Goal: Check status

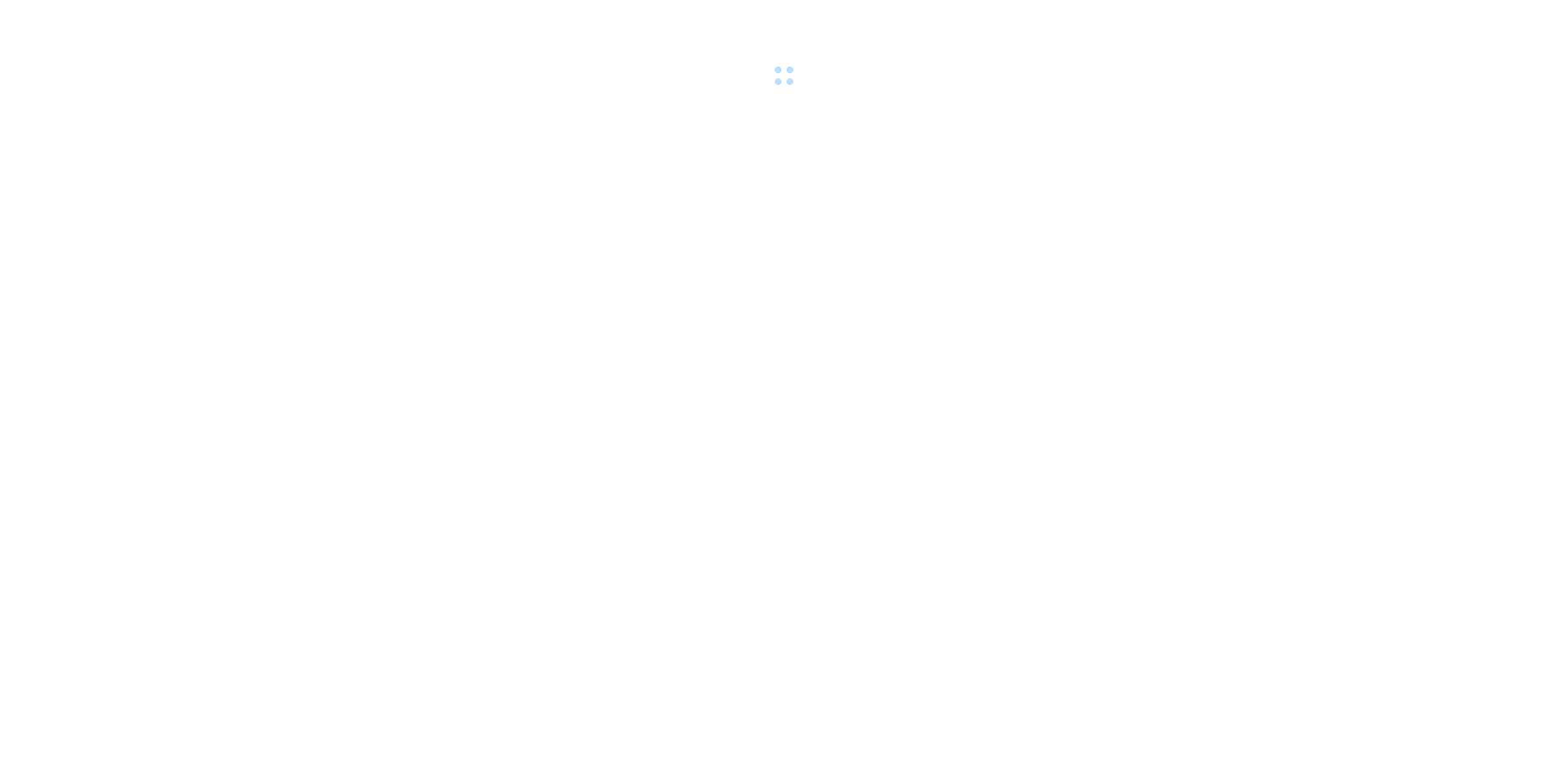
click at [144, 53] on div at bounding box center [784, 45] width 1568 height 90
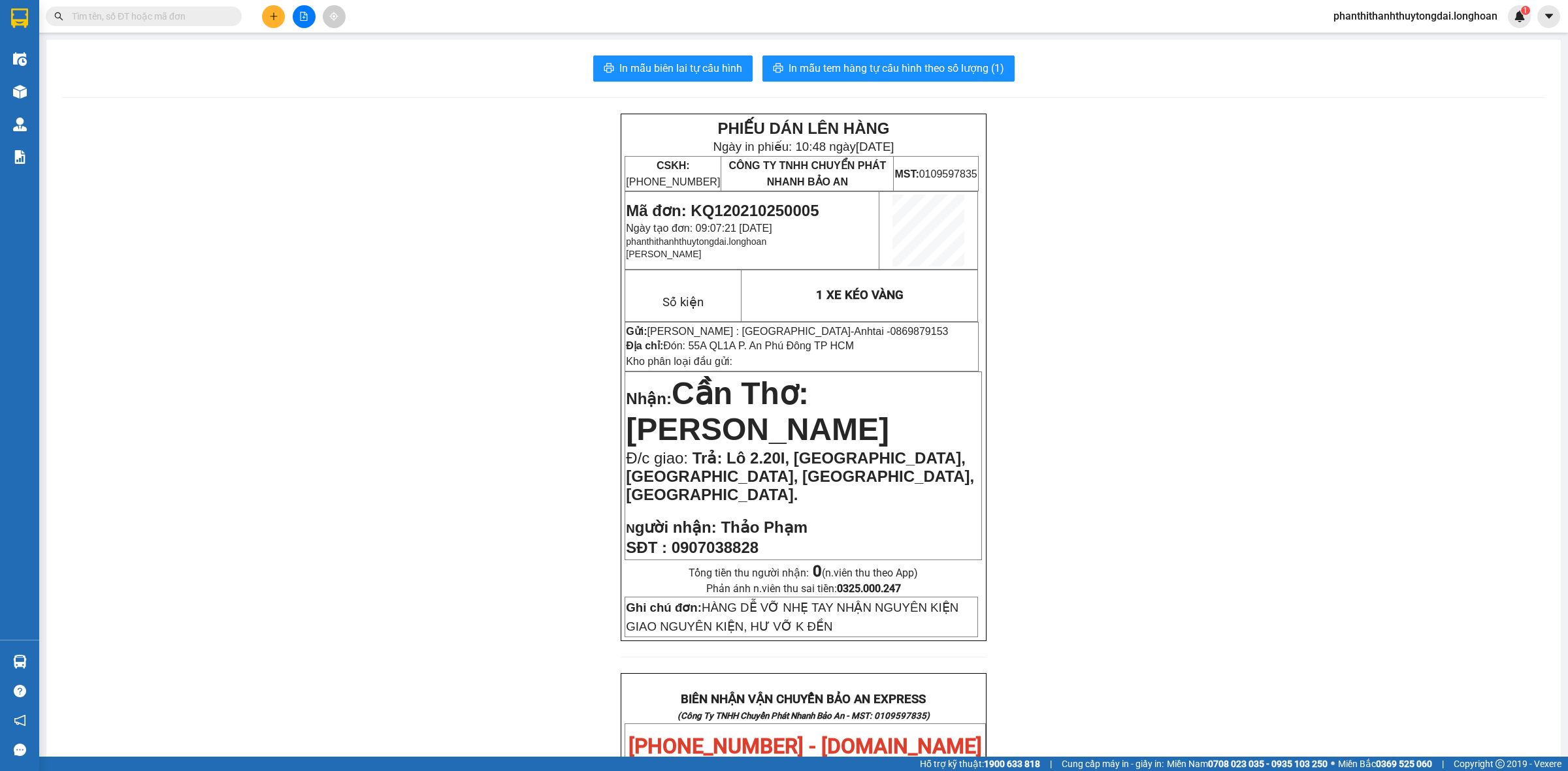
click at [146, 24] on span at bounding box center [143, 16] width 196 height 20
paste input "VPMD2309250004"
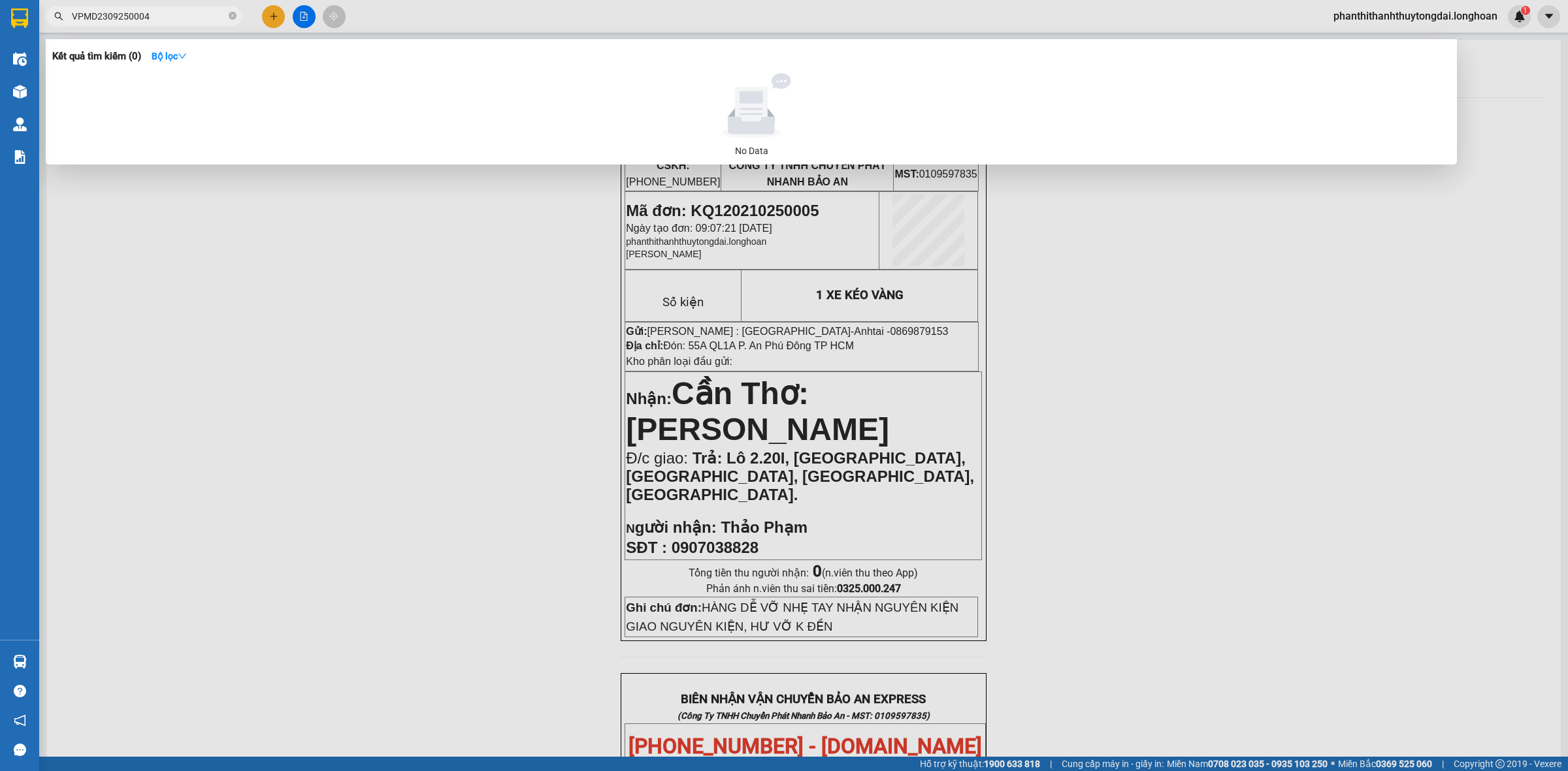
click at [147, 13] on input "VPMD2309250004" at bounding box center [148, 16] width 154 height 14
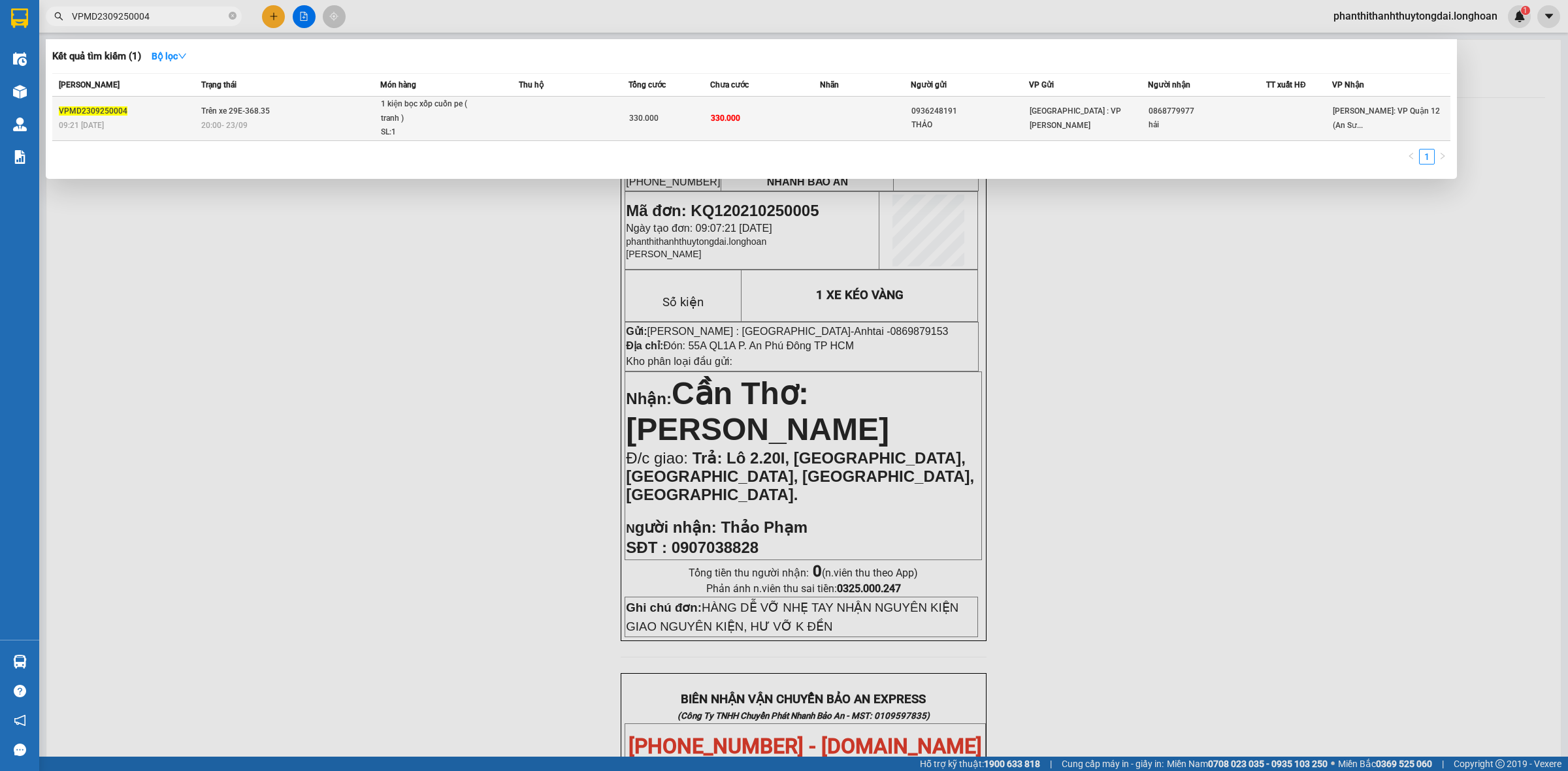
type input "VPMD2309250004"
click at [573, 115] on td at bounding box center [573, 119] width 109 height 45
click at [572, 115] on td at bounding box center [573, 119] width 109 height 45
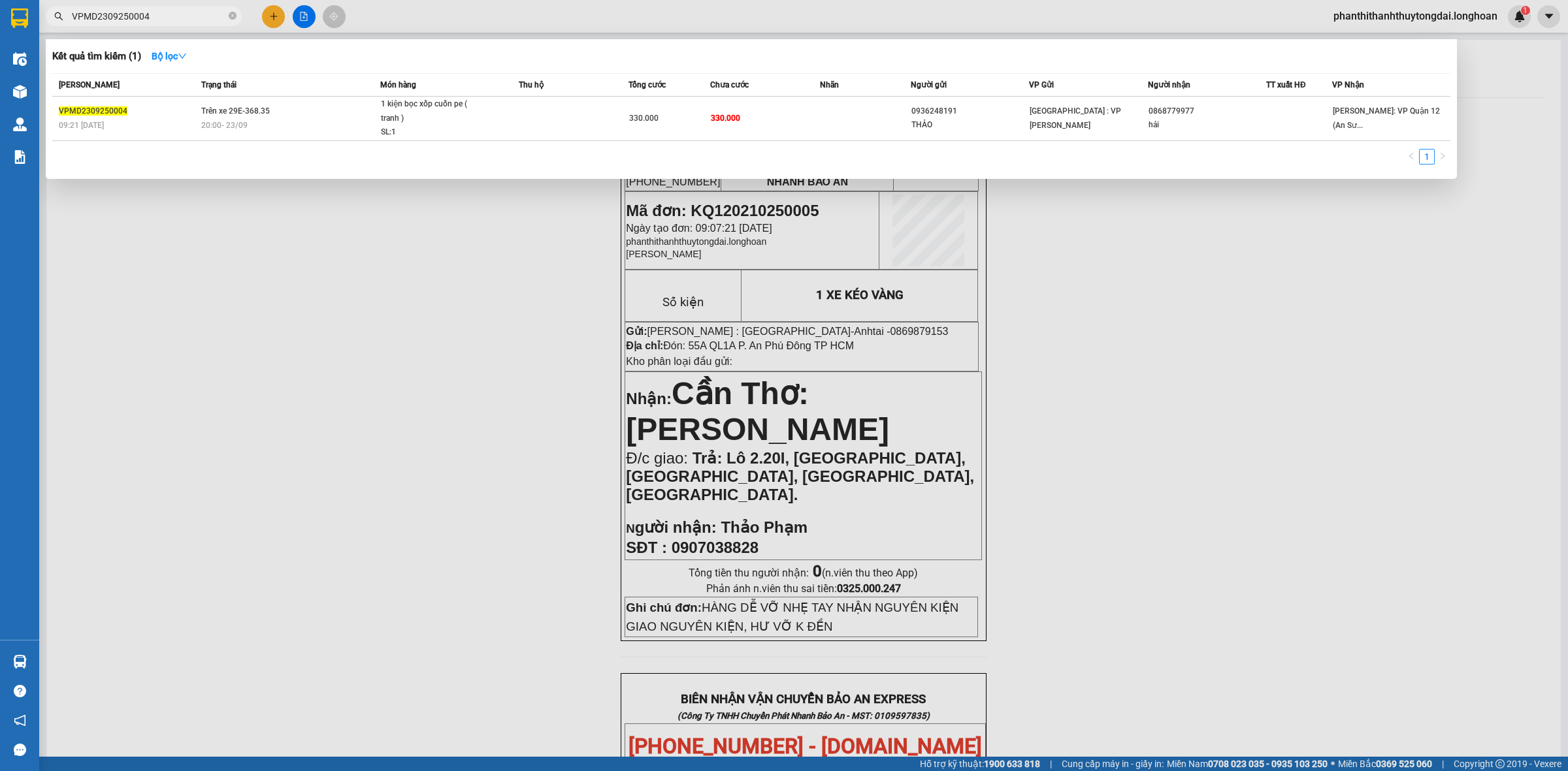
click at [227, 15] on span "VPMD2309250004" at bounding box center [143, 16] width 196 height 20
click at [227, 14] on span "VPMD2309250004" at bounding box center [143, 16] width 196 height 20
click at [232, 12] on icon "close-circle" at bounding box center [232, 15] width 8 height 8
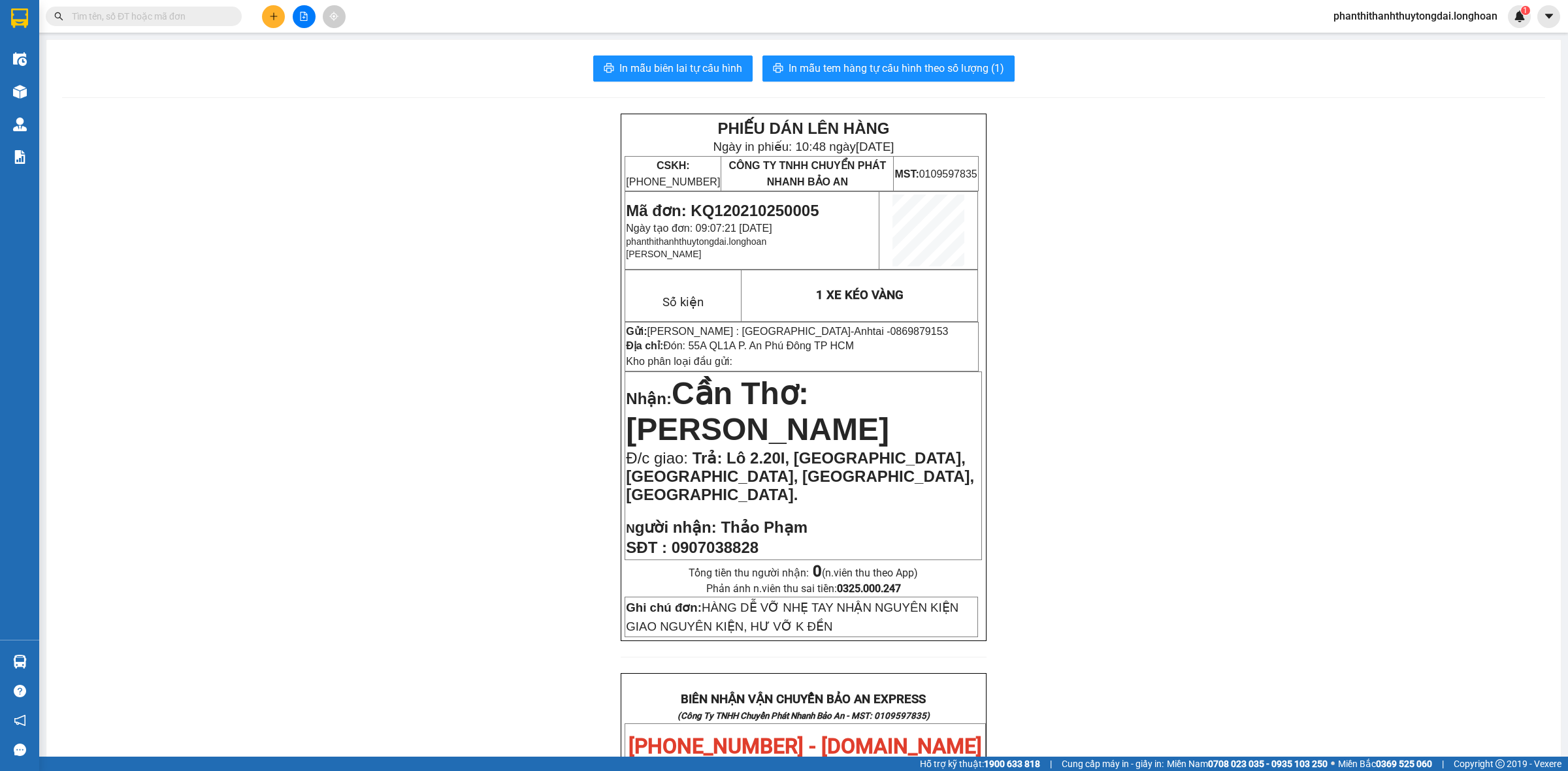
click at [524, 239] on div "PHIẾU DÁN LÊN HÀNG Ngày in phiếu: 10:48 [DATE] CSKH: [PHONE_NUMBER] CÔNG TY TNH…" at bounding box center [803, 767] width 1483 height 1306
